Goal: Information Seeking & Learning: Learn about a topic

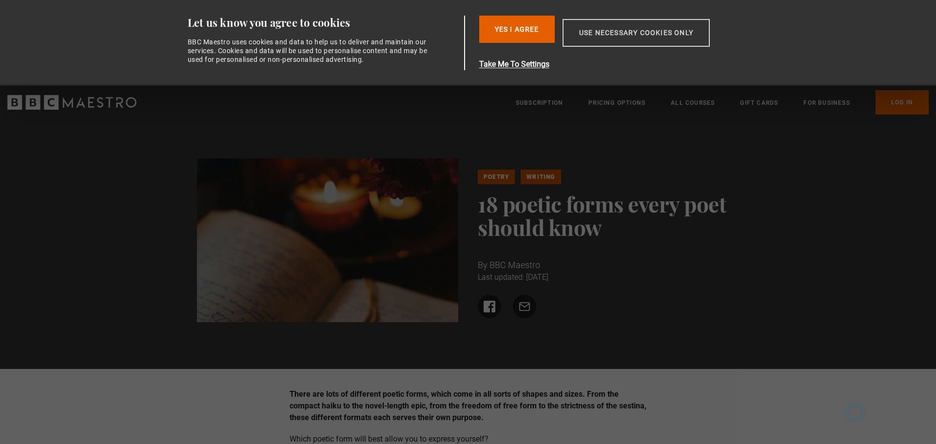
click at [684, 24] on button "Use necessary cookies only" at bounding box center [636, 33] width 147 height 28
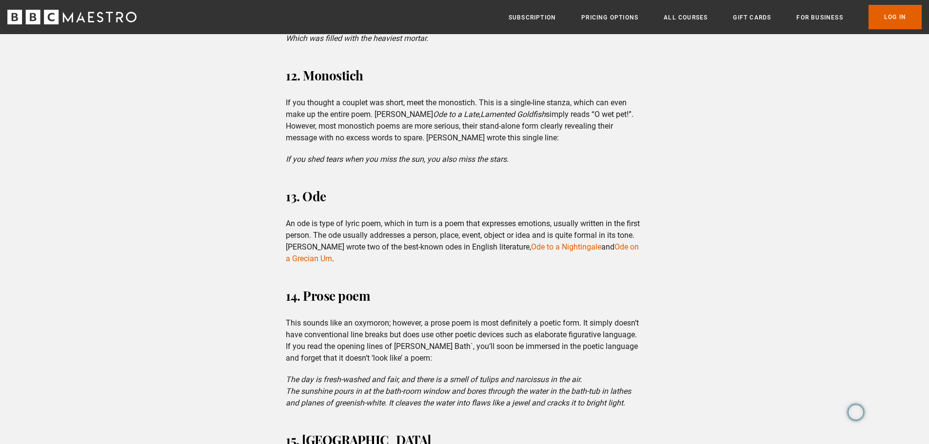
scroll to position [2486, 0]
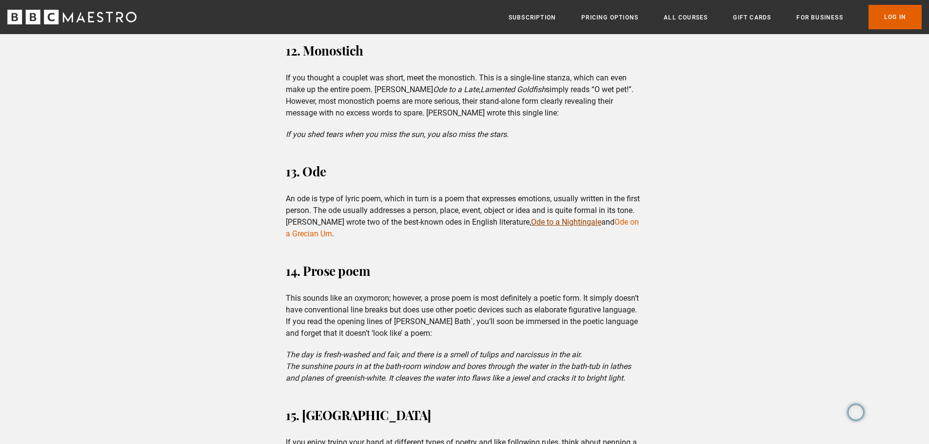
click at [569, 221] on link "Ode to a Nightingale" at bounding box center [566, 221] width 70 height 9
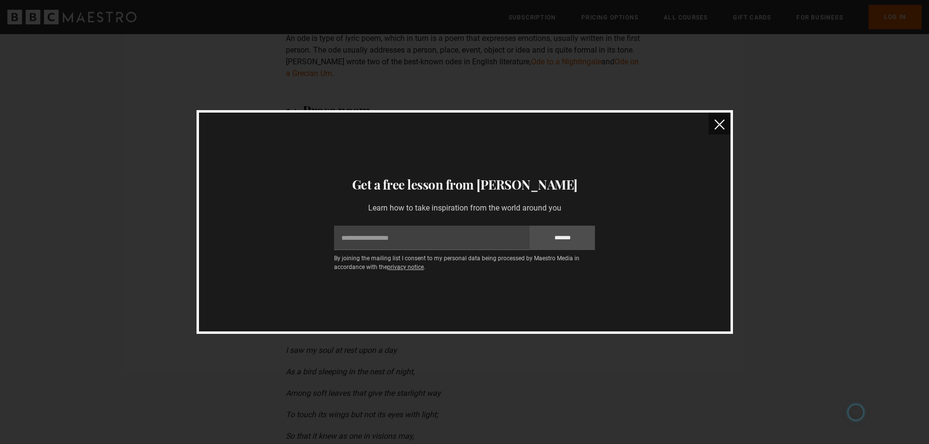
scroll to position [2486, 0]
click at [719, 126] on img "close" at bounding box center [719, 124] width 10 height 10
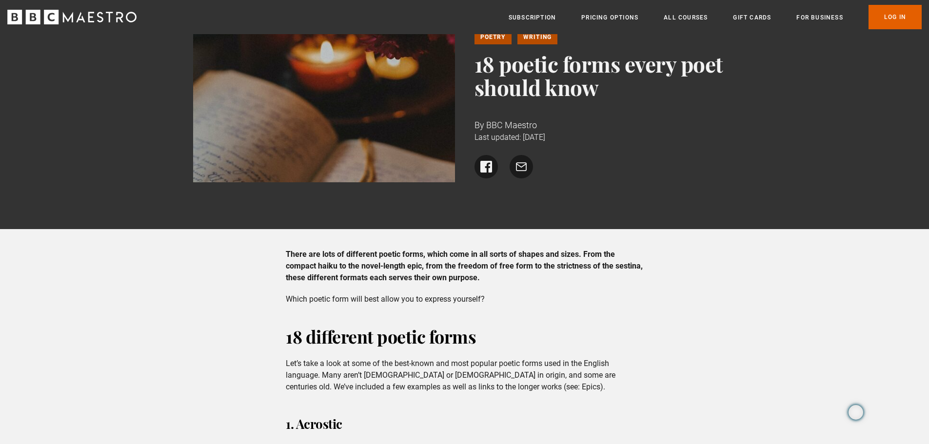
scroll to position [0, 0]
